Goal: Obtain resource: Download file/media

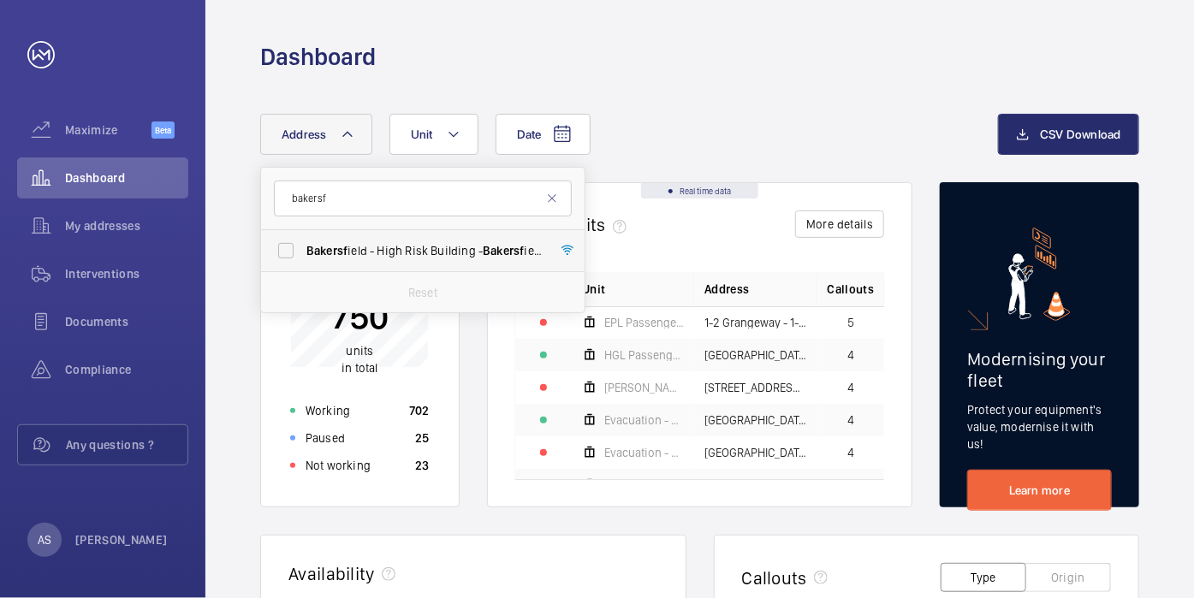
type input "bakersf"
click at [405, 257] on span "Bakersf ield - High Risk Building - [GEOGRAPHIC_DATA]" at bounding box center [423, 250] width 235 height 17
click at [303, 257] on input "Bakersf ield - High Risk Building - [GEOGRAPHIC_DATA]" at bounding box center [286, 251] width 34 height 34
checkbox input "true"
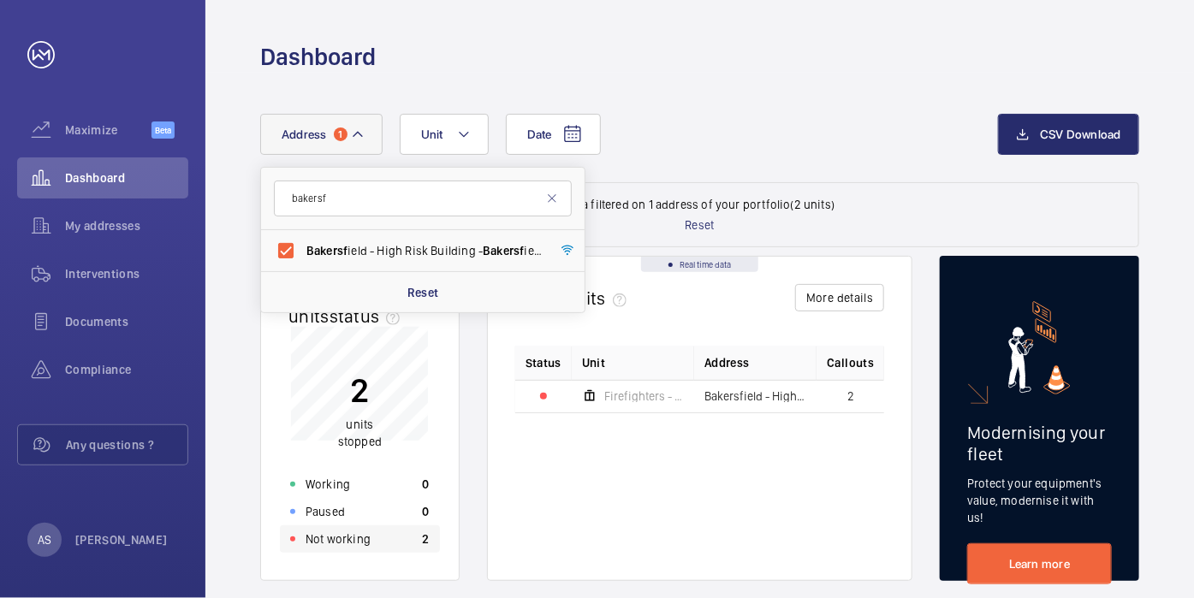
click at [406, 541] on div "Not working 2" at bounding box center [360, 539] width 160 height 27
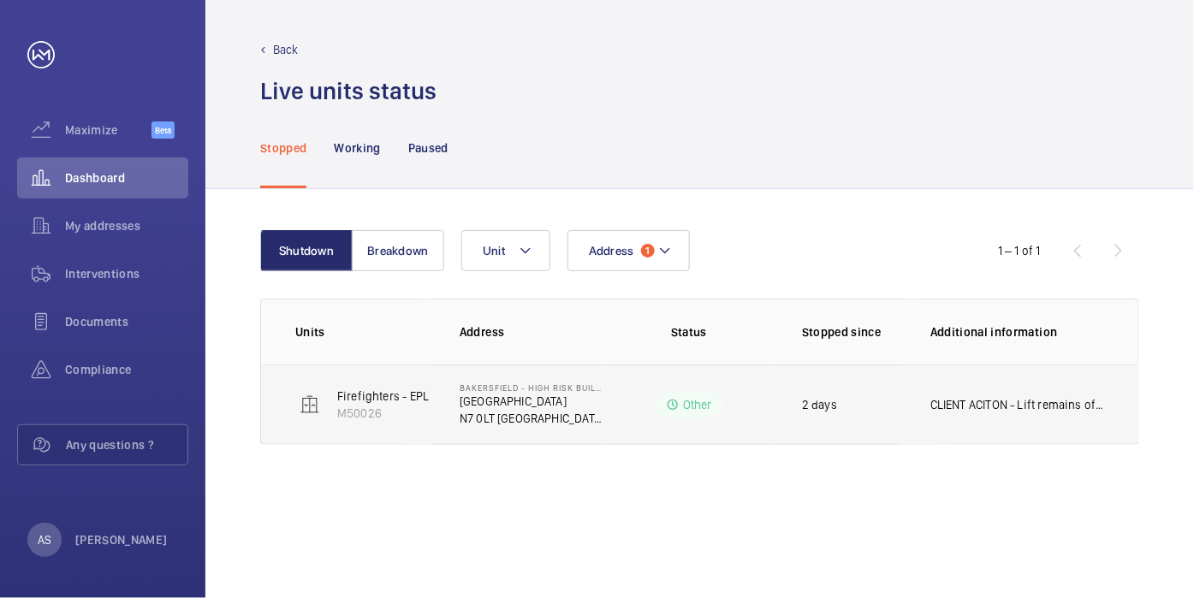
click at [1037, 405] on p "CLIENT ACITON - Lift remains off until bird droppings are cleaned from ladder/m…" at bounding box center [1017, 404] width 174 height 17
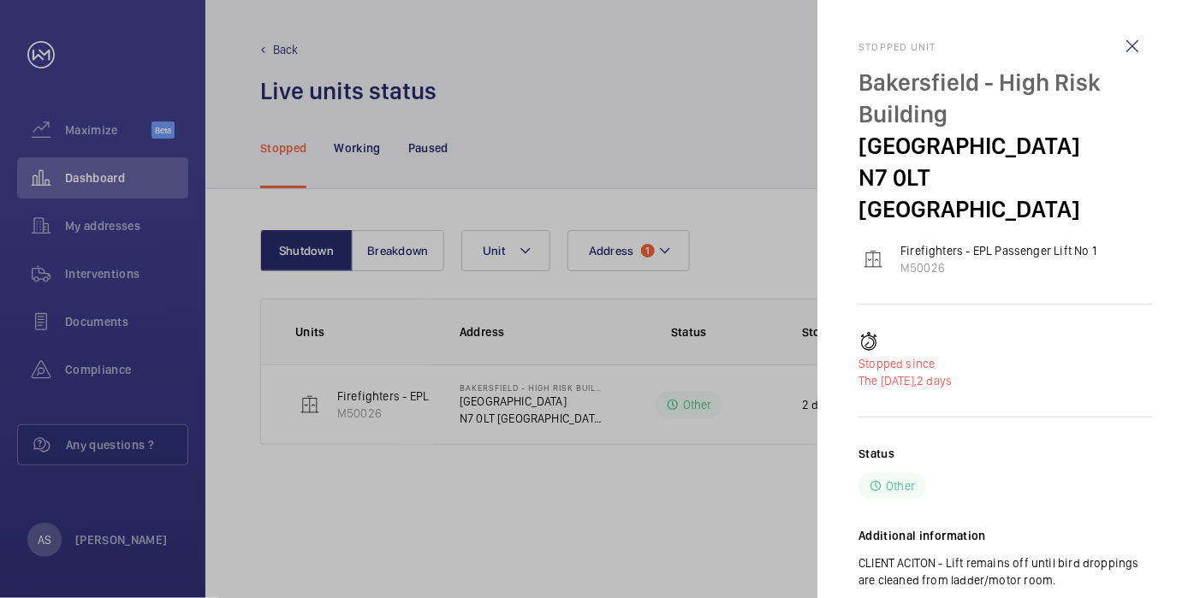
click at [643, 419] on div at bounding box center [597, 299] width 1194 height 598
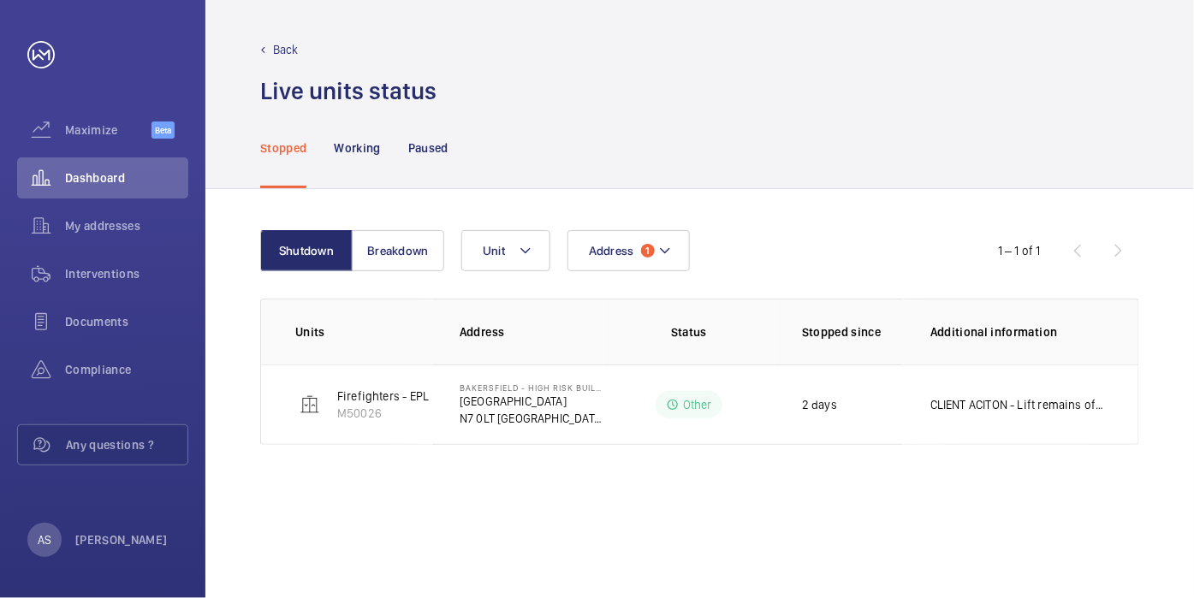
click at [478, 395] on mat-sidenav-container "Maximize Beta Dashboard My addresses Interventions Documents Compliance Any que…" at bounding box center [597, 299] width 1194 height 598
drag, startPoint x: 475, startPoint y: 398, endPoint x: 483, endPoint y: 378, distance: 21.1
click at [474, 397] on p "[GEOGRAPHIC_DATA]" at bounding box center [532, 401] width 144 height 17
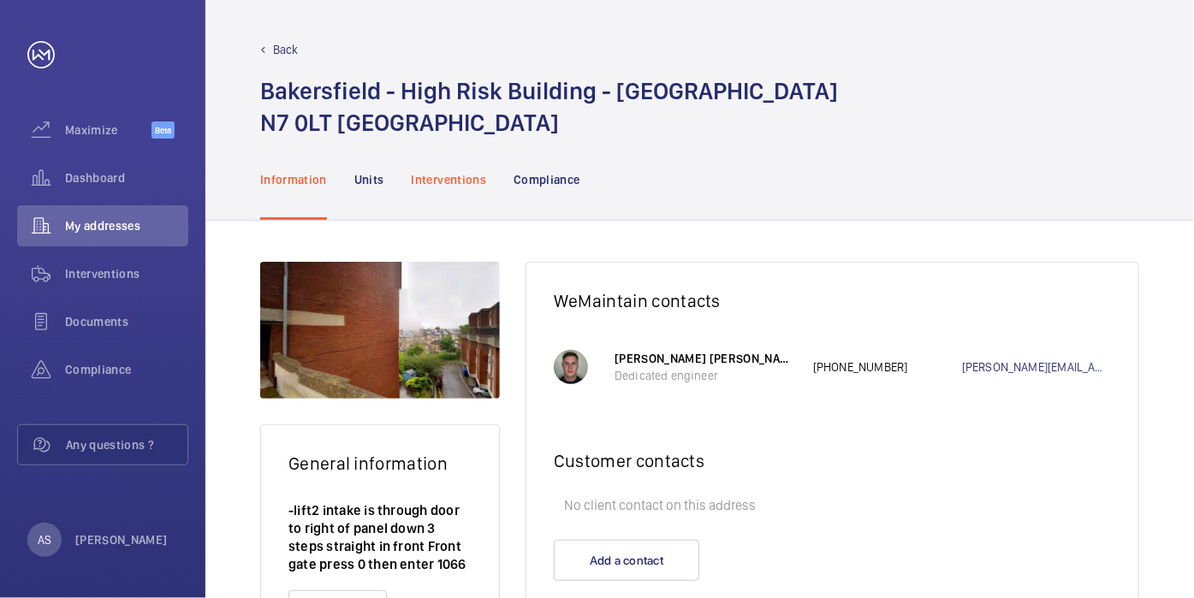
click at [457, 181] on p "Interventions" at bounding box center [449, 179] width 75 height 17
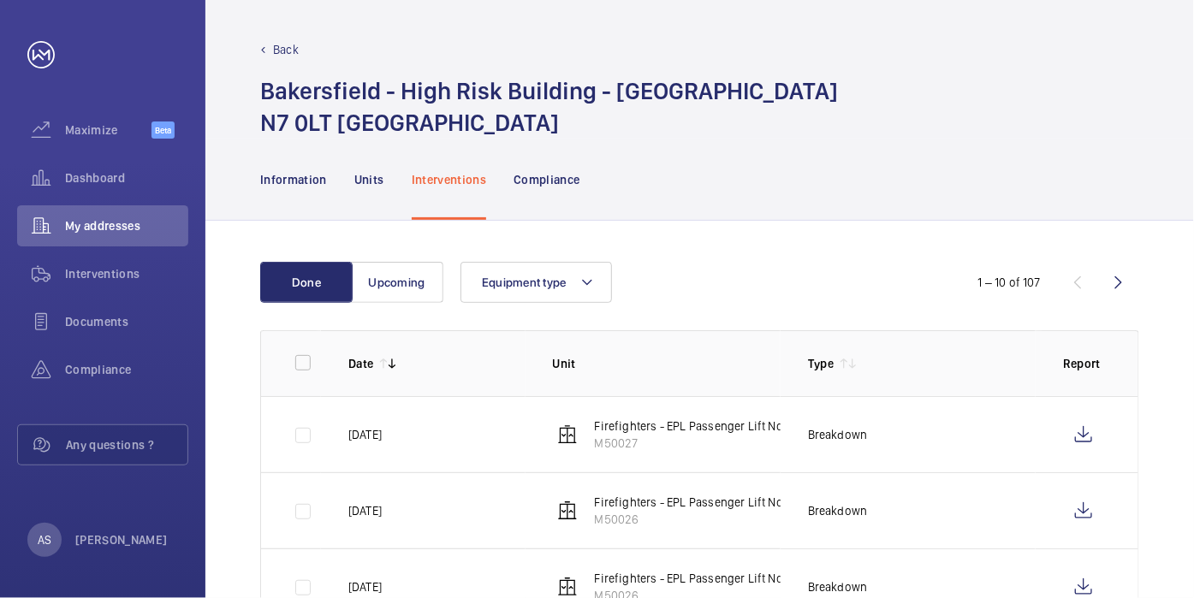
scroll to position [95, 0]
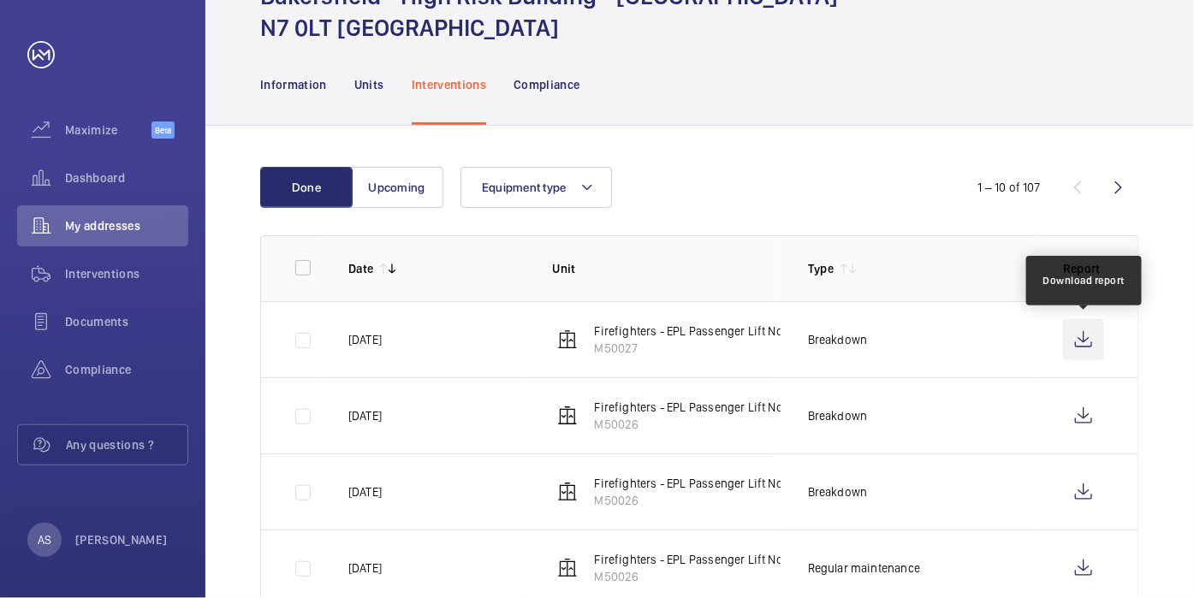
click at [1097, 326] on wm-front-icon-button at bounding box center [1083, 339] width 41 height 41
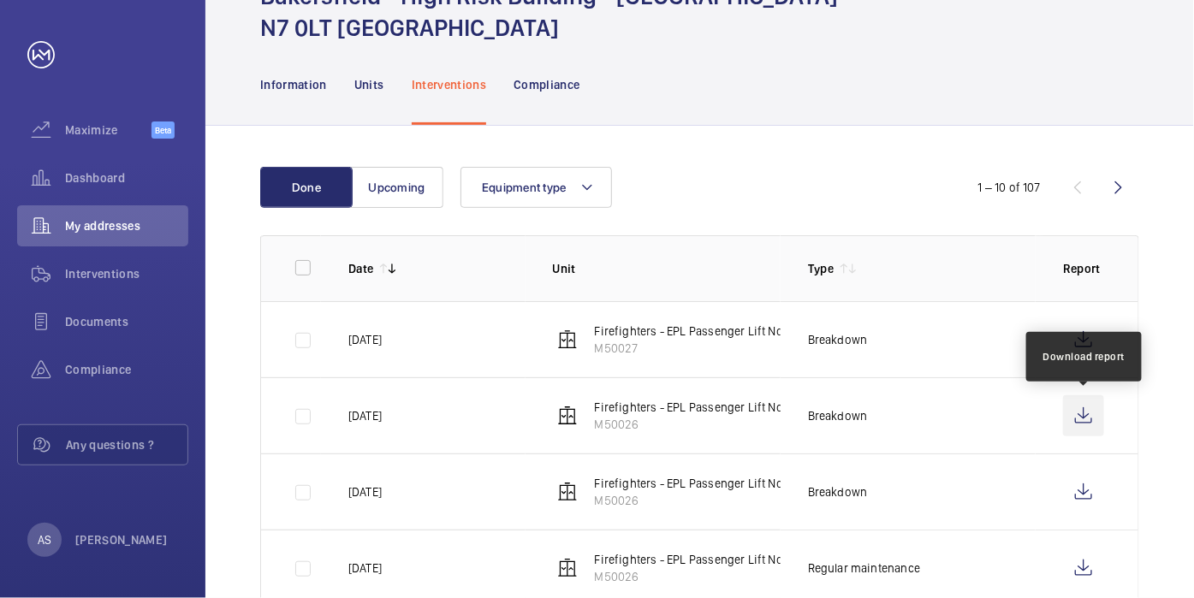
click at [1080, 412] on wm-front-icon-button at bounding box center [1083, 415] width 41 height 41
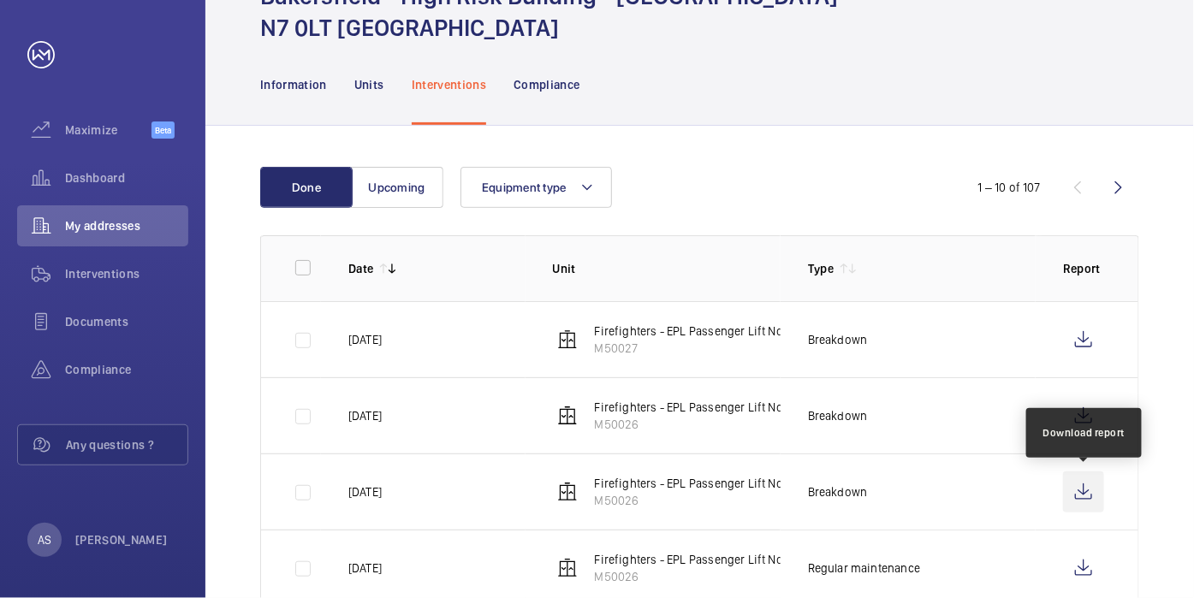
click at [1093, 490] on wm-front-icon-button at bounding box center [1083, 492] width 41 height 41
